Goal: Navigation & Orientation: Understand site structure

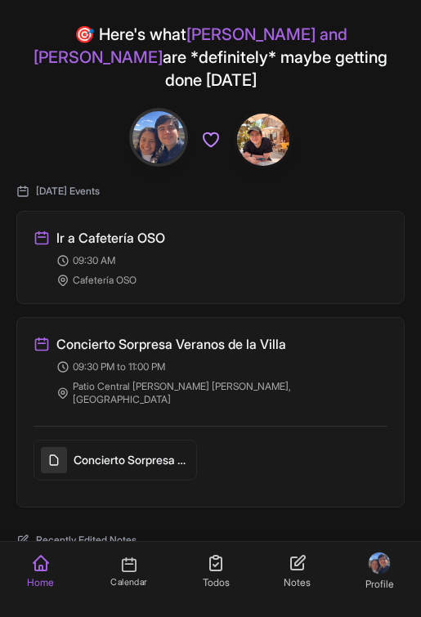
click at [131, 572] on icon at bounding box center [128, 565] width 18 height 18
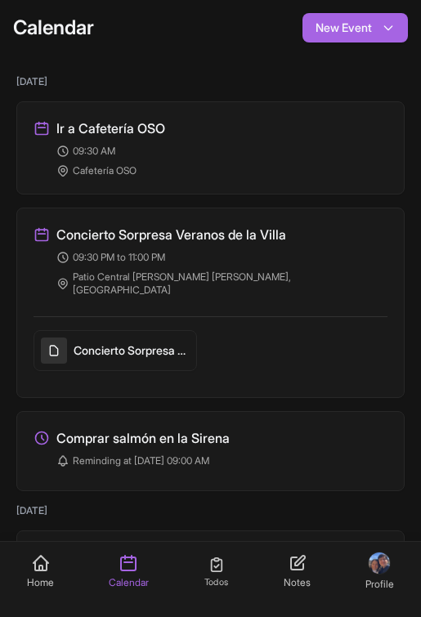
click at [208, 560] on icon at bounding box center [217, 565] width 18 height 18
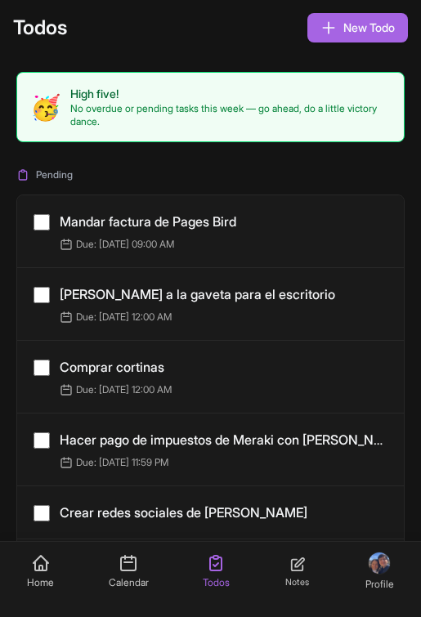
click at [320, 565] on link "Notes" at bounding box center [298, 579] width 54 height 65
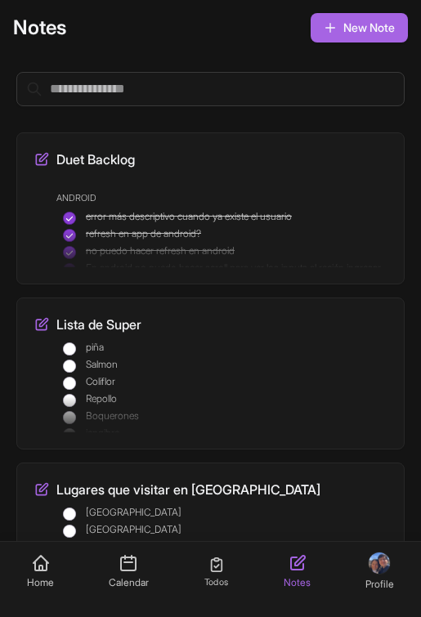
click at [206, 557] on link "Todos" at bounding box center [217, 579] width 54 height 65
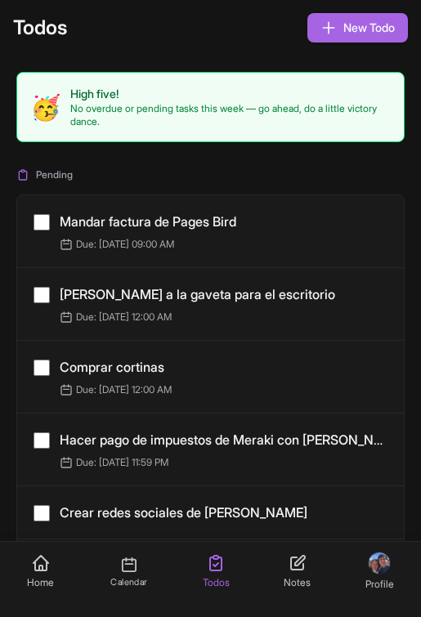
click at [138, 558] on link "Calendar" at bounding box center [128, 579] width 65 height 65
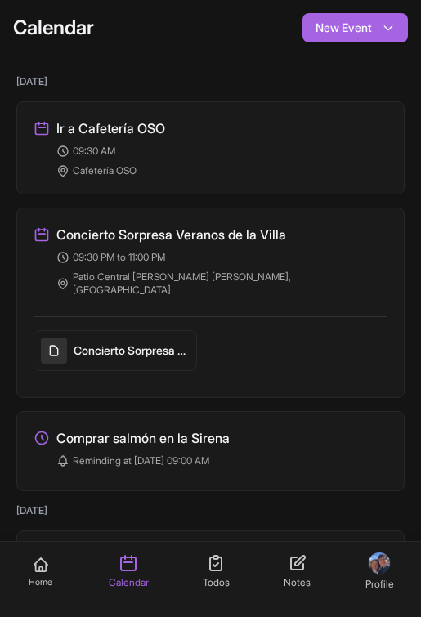
click at [32, 565] on icon at bounding box center [41, 565] width 18 height 18
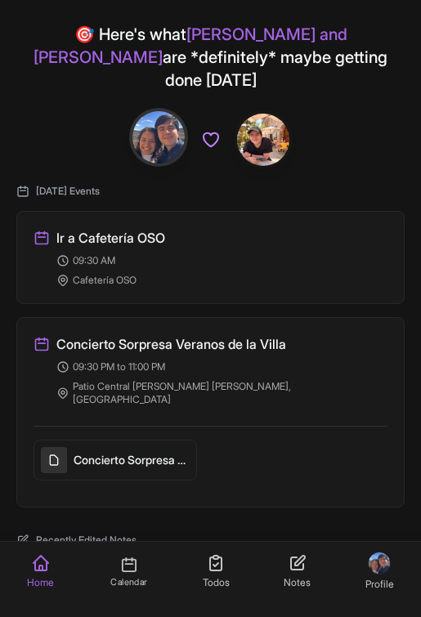
click at [117, 582] on span "Calendar" at bounding box center [128, 582] width 36 height 11
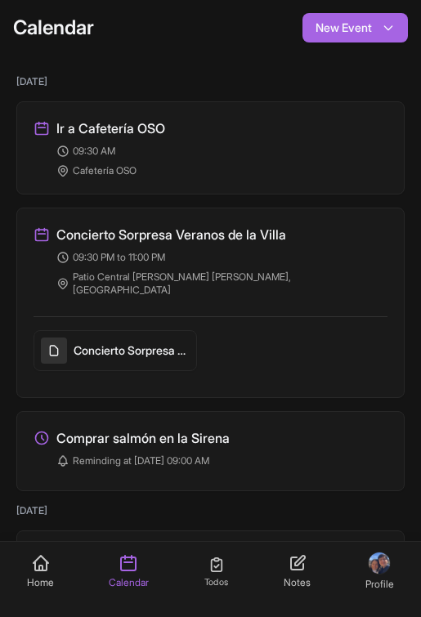
click at [200, 563] on link "Todos" at bounding box center [217, 579] width 54 height 65
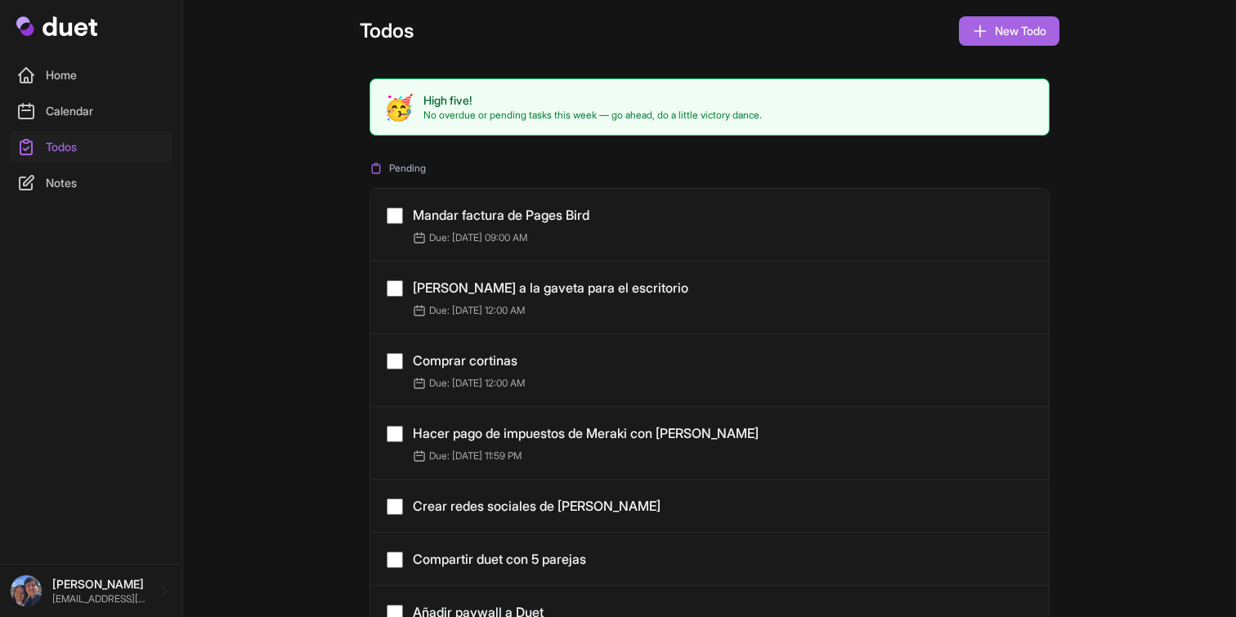
click at [78, 82] on link "Home" at bounding box center [91, 75] width 163 height 33
